Goal: Use online tool/utility: Utilize a website feature to perform a specific function

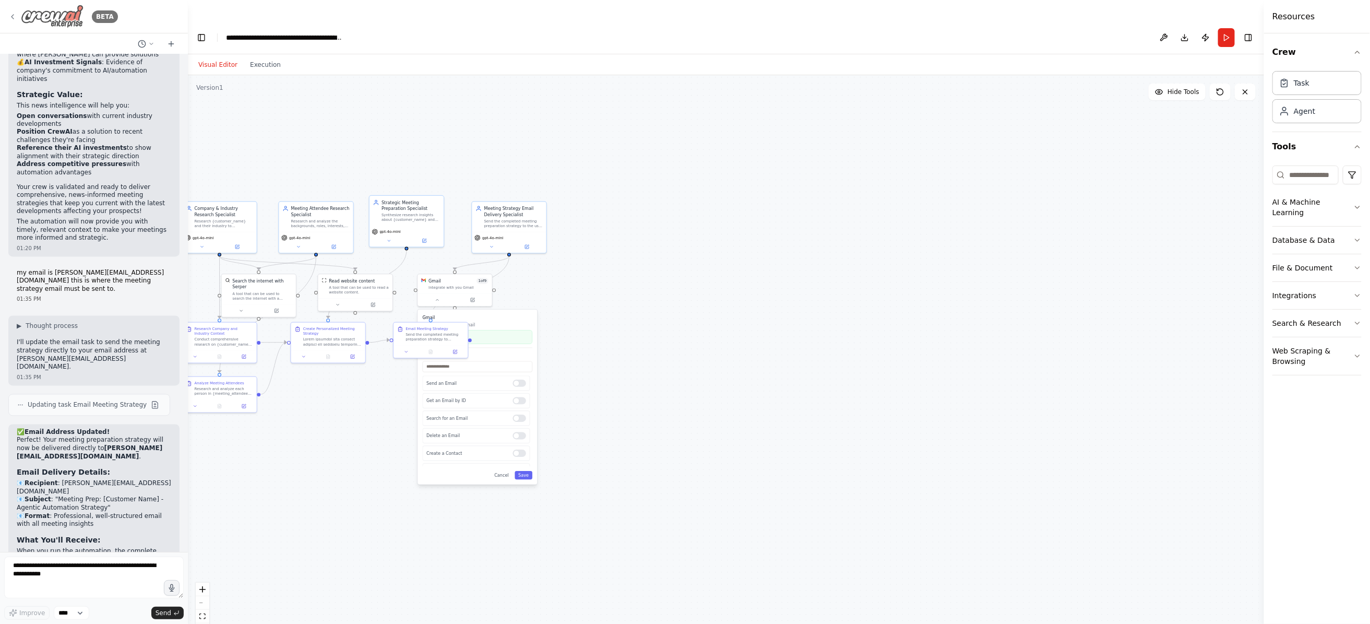
click at [14, 17] on icon at bounding box center [12, 17] width 8 height 8
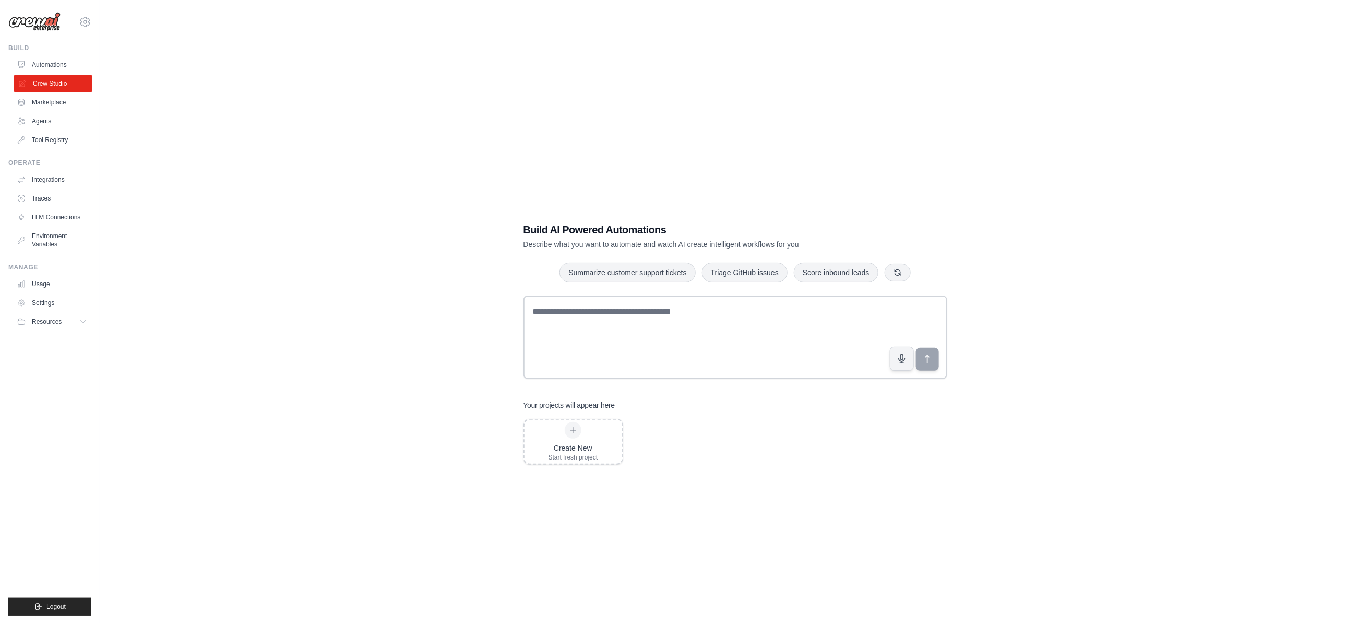
click at [48, 85] on link "Crew Studio" at bounding box center [53, 83] width 79 height 17
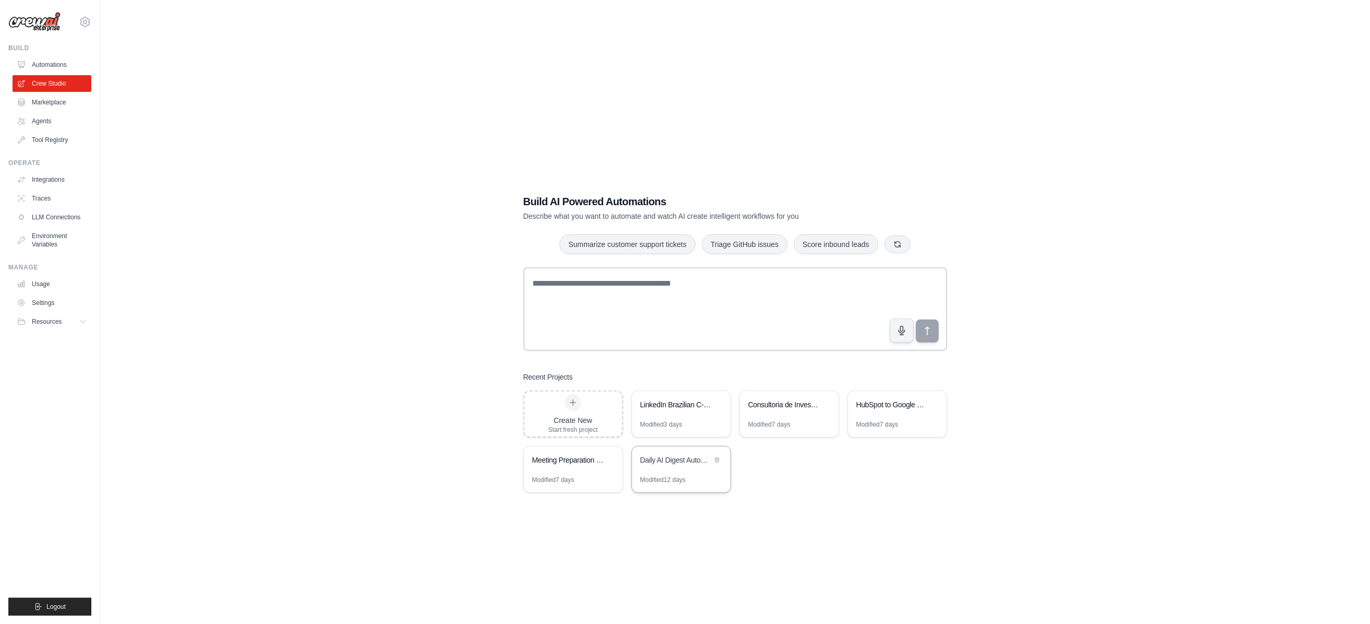
click at [666, 455] on div "Daily AI Digest Automation" at bounding box center [677, 460] width 72 height 10
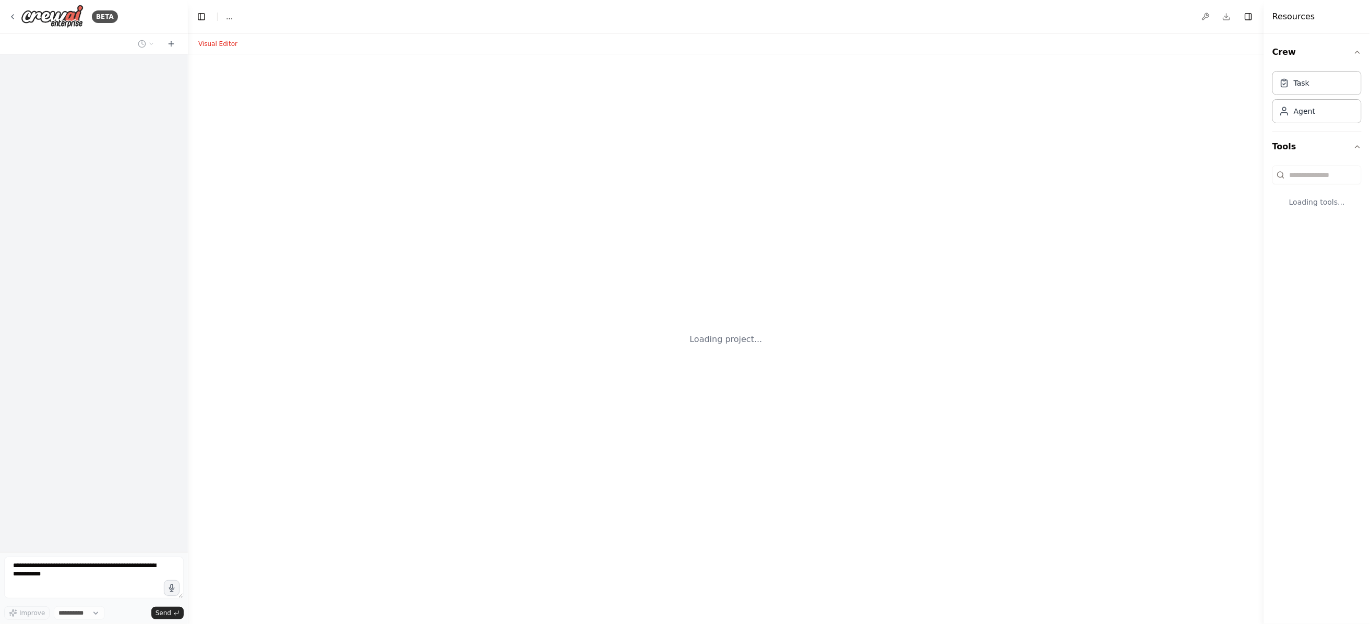
select select "****"
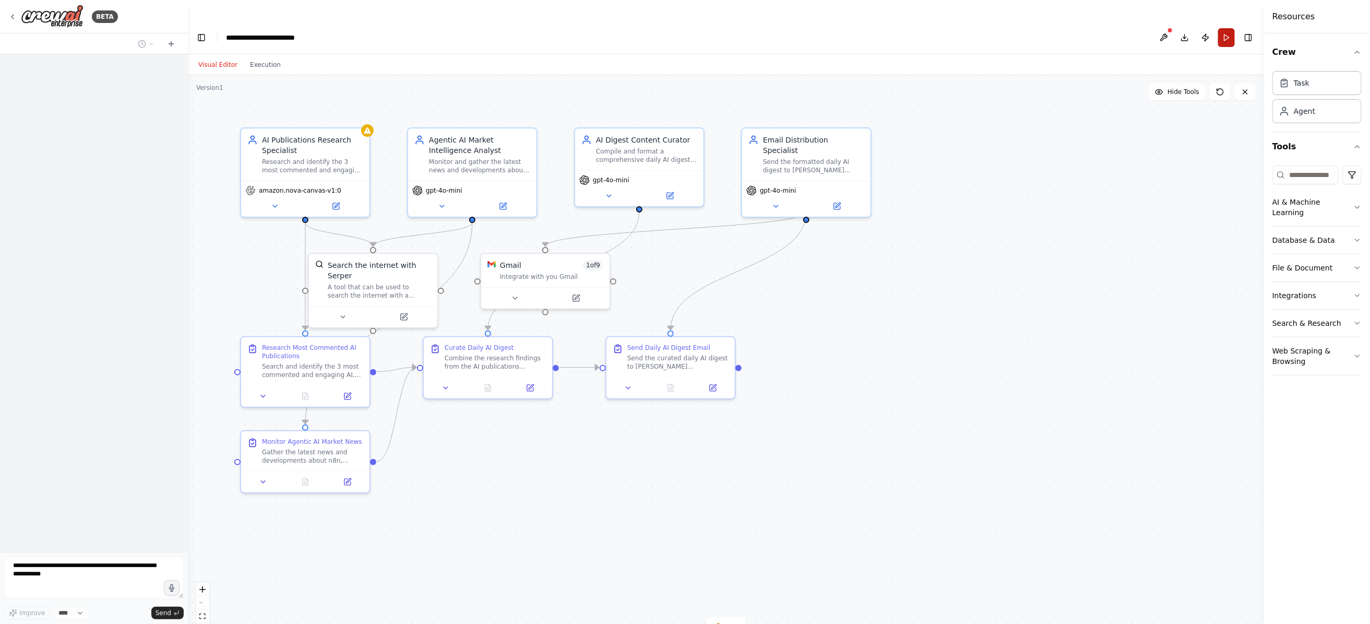
scroll to position [342, 0]
click at [1225, 28] on button "Run" at bounding box center [1227, 37] width 17 height 19
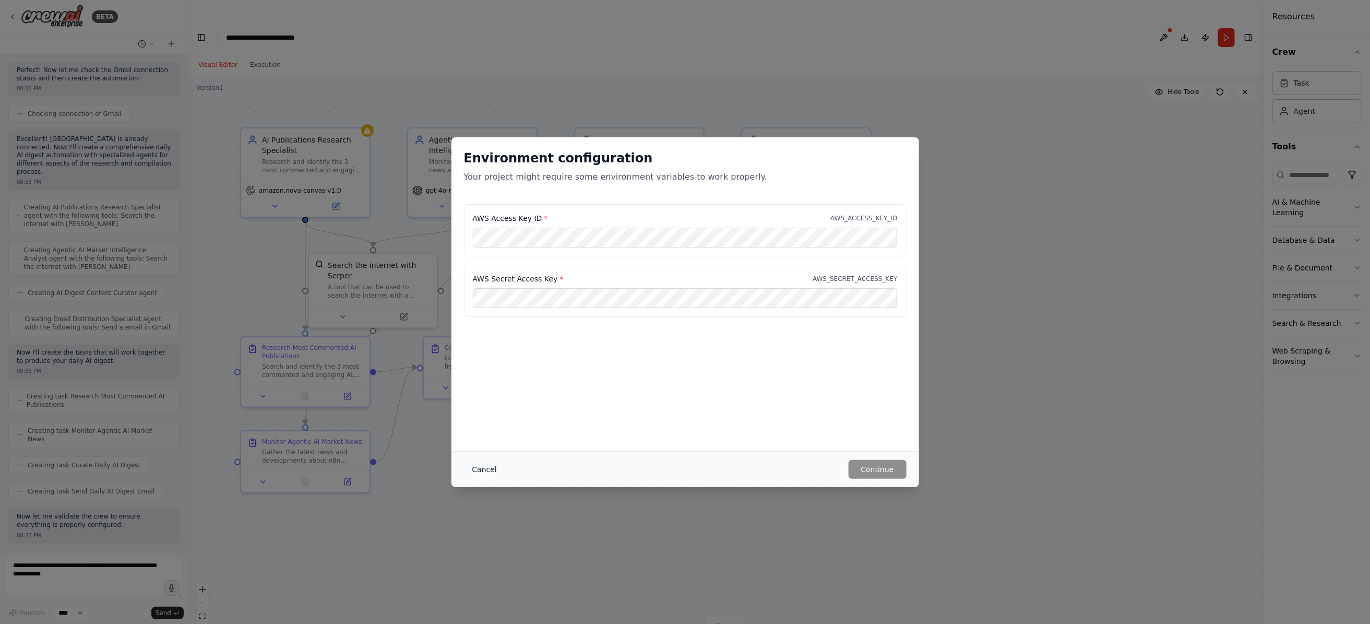
click at [480, 471] on button "Cancel" at bounding box center [484, 469] width 41 height 19
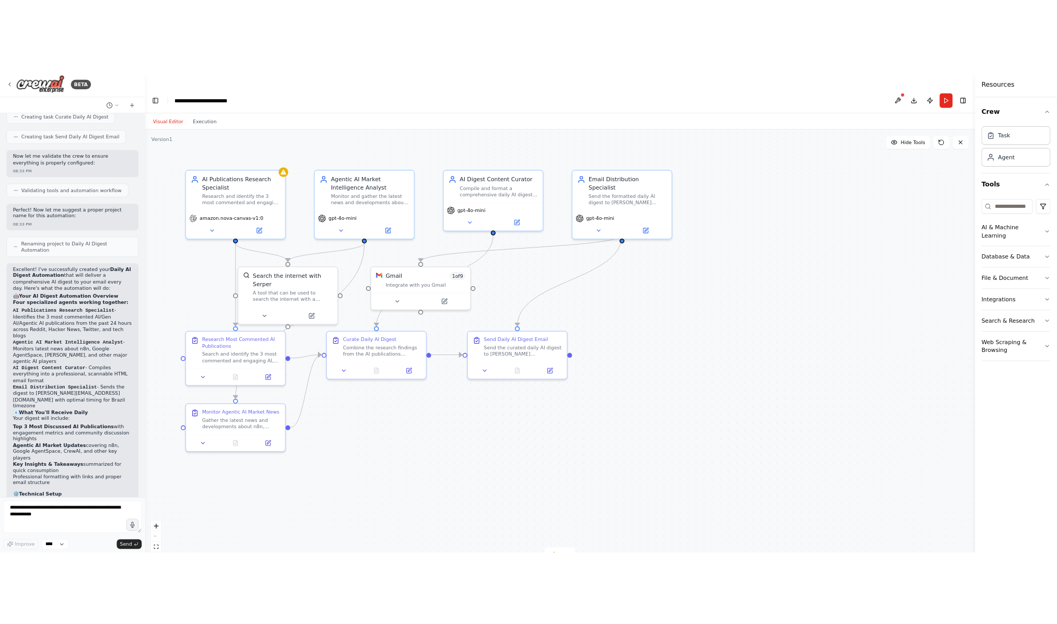
scroll to position [821, 0]
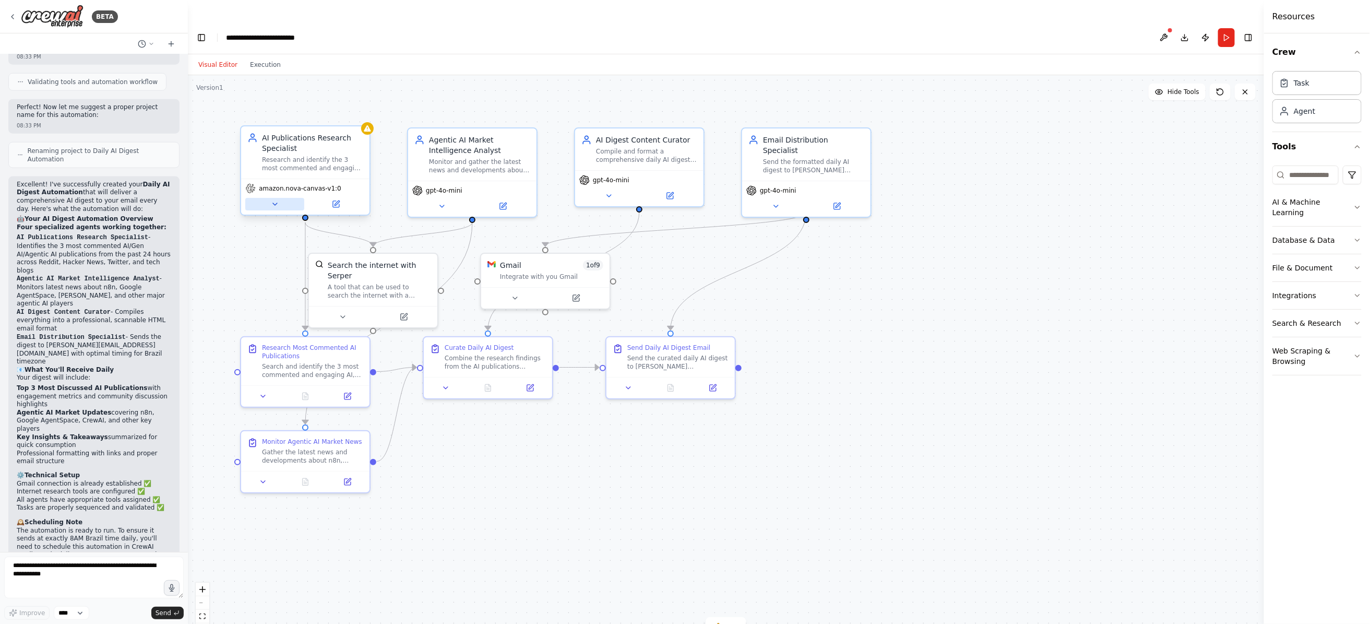
click at [271, 200] on icon at bounding box center [275, 204] width 8 height 8
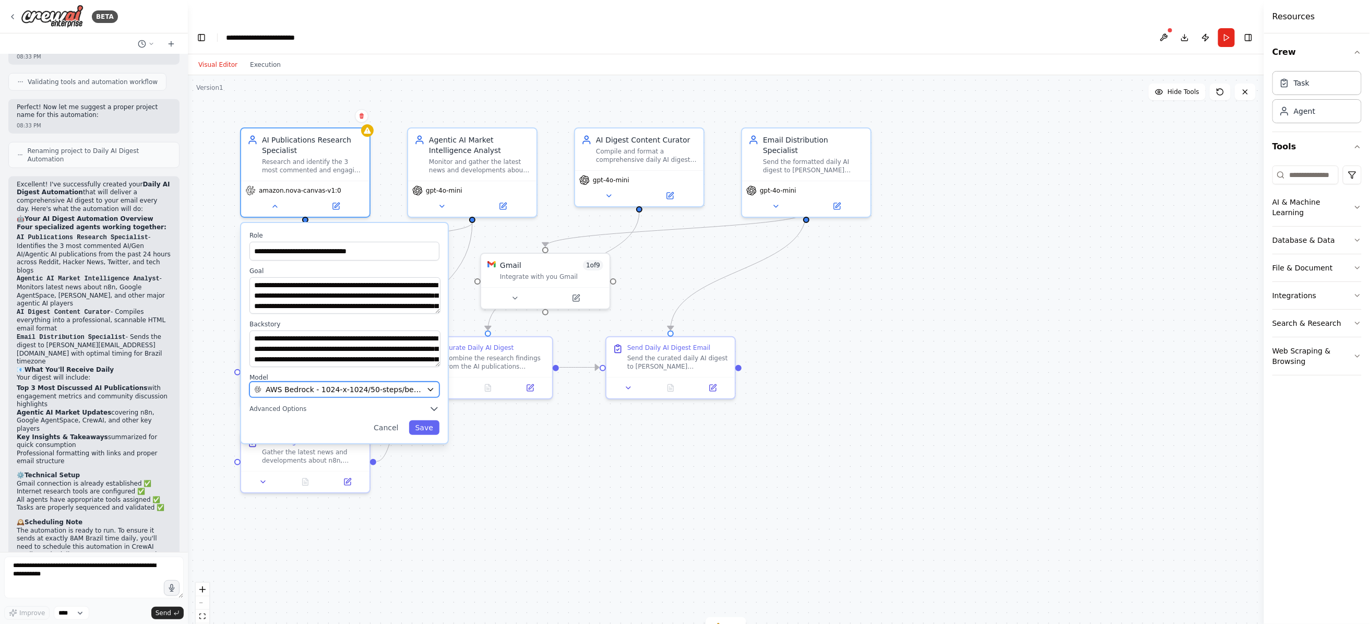
click at [299, 384] on span "AWS Bedrock - 1024-x-1024/50-steps/bedrock/amazon.nova-canvas-v1:0" at bounding box center [344, 389] width 157 height 10
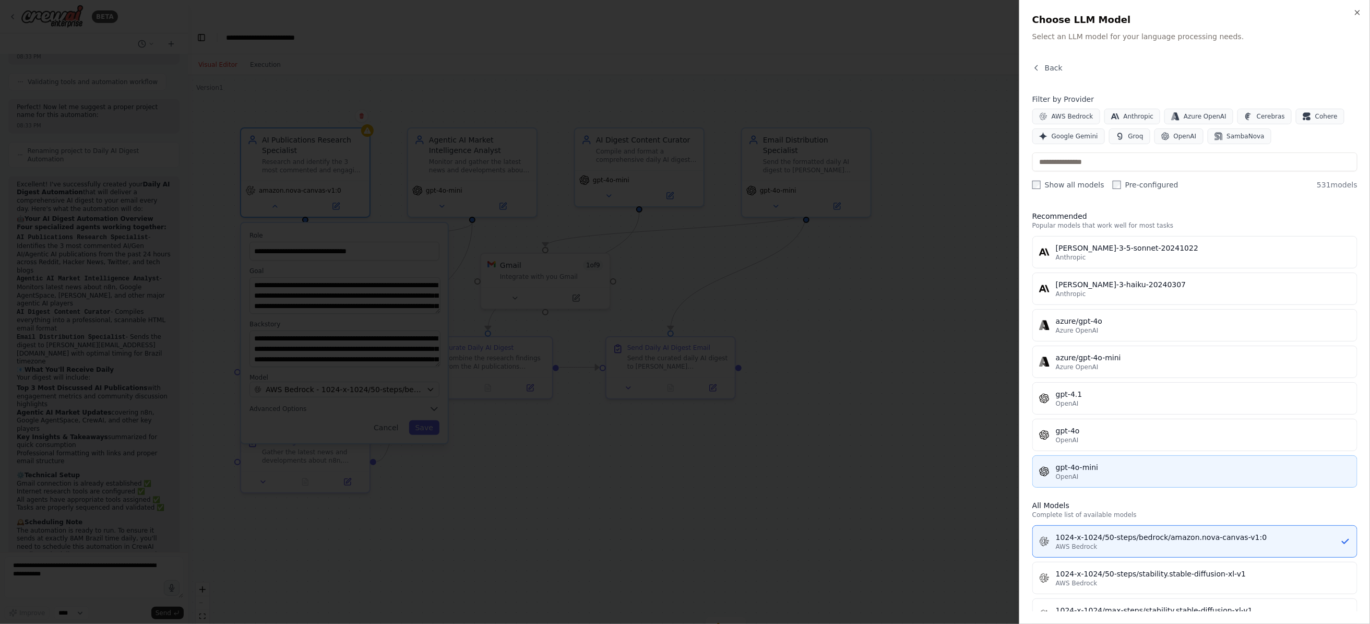
click at [1080, 470] on div "gpt-4o-mini" at bounding box center [1203, 467] width 295 height 10
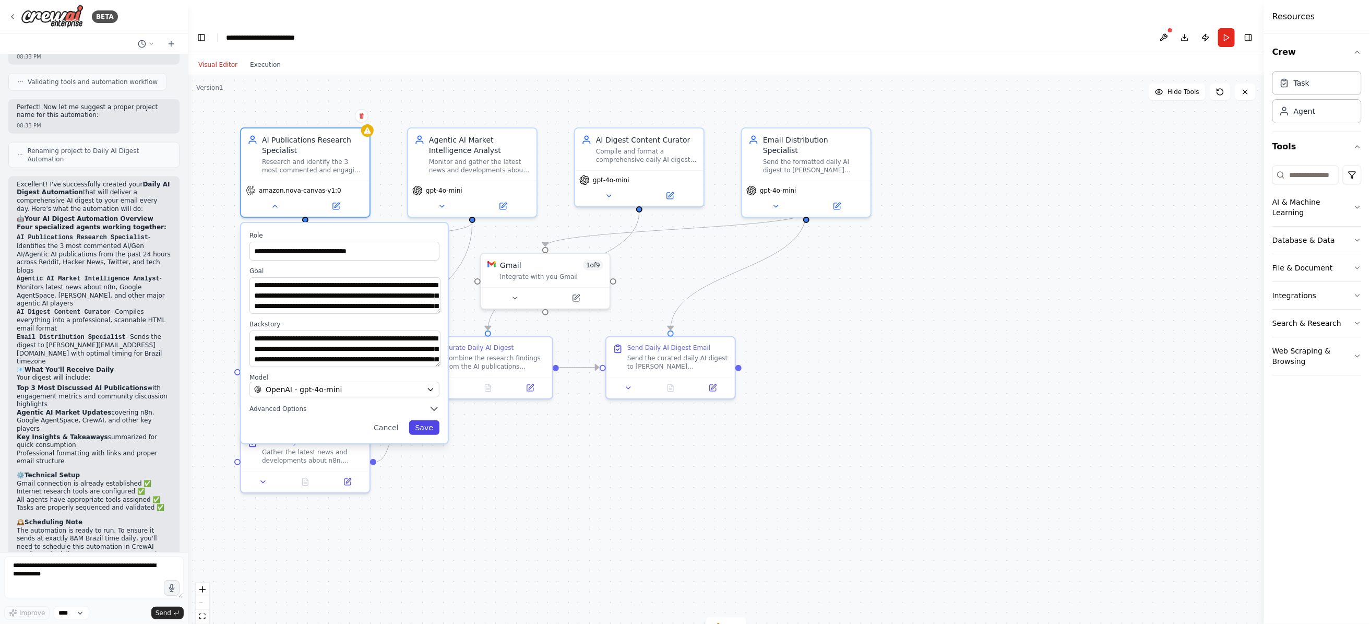
click at [429, 420] on button "Save" at bounding box center [424, 427] width 30 height 15
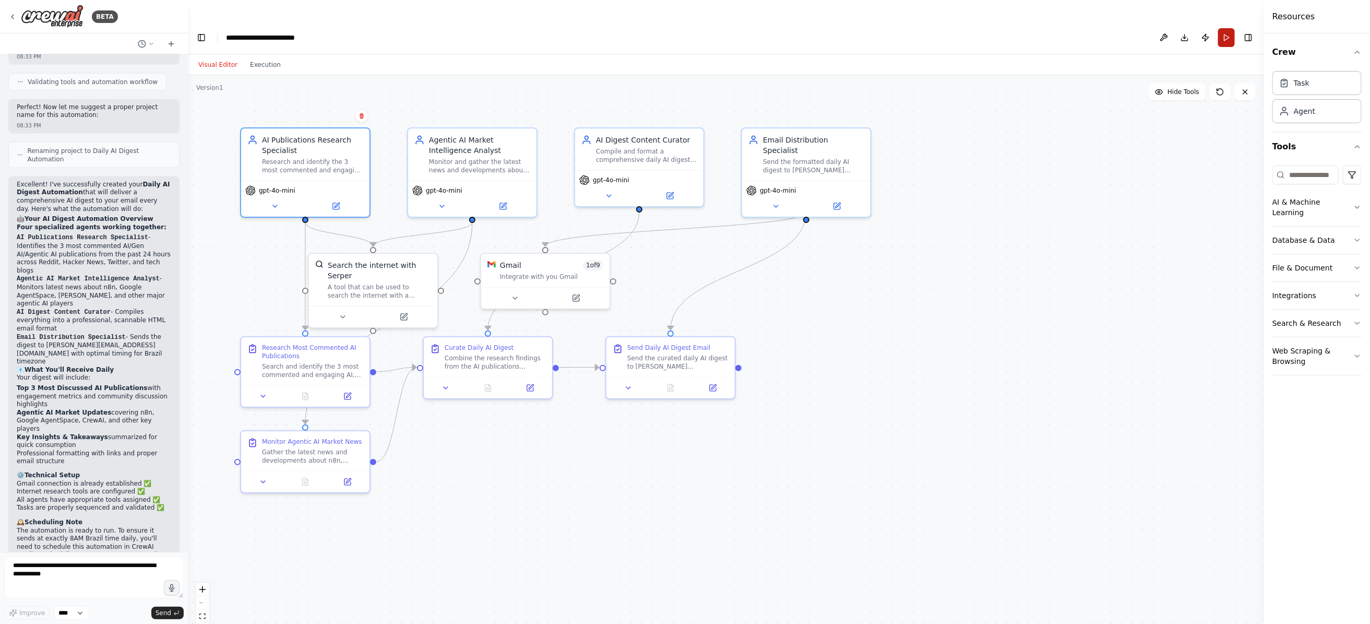
click at [1227, 28] on button "Run" at bounding box center [1227, 37] width 17 height 19
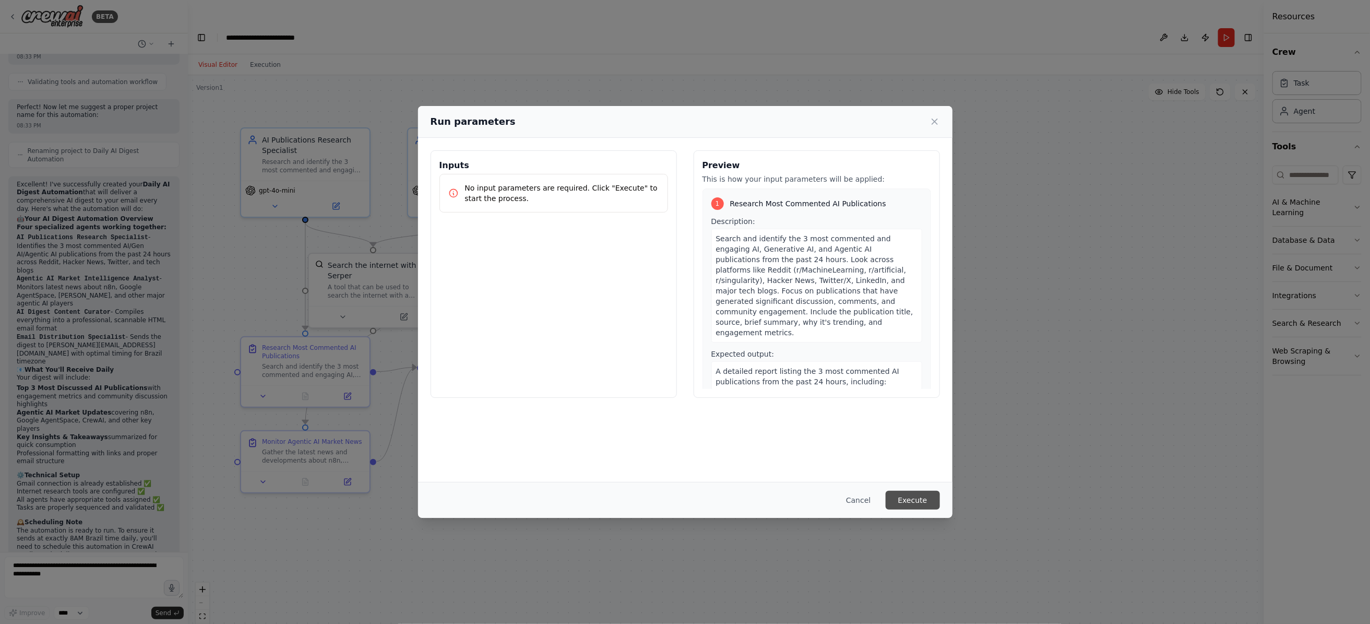
click at [905, 500] on button "Execute" at bounding box center [913, 500] width 54 height 19
